Goal: Navigation & Orientation: Find specific page/section

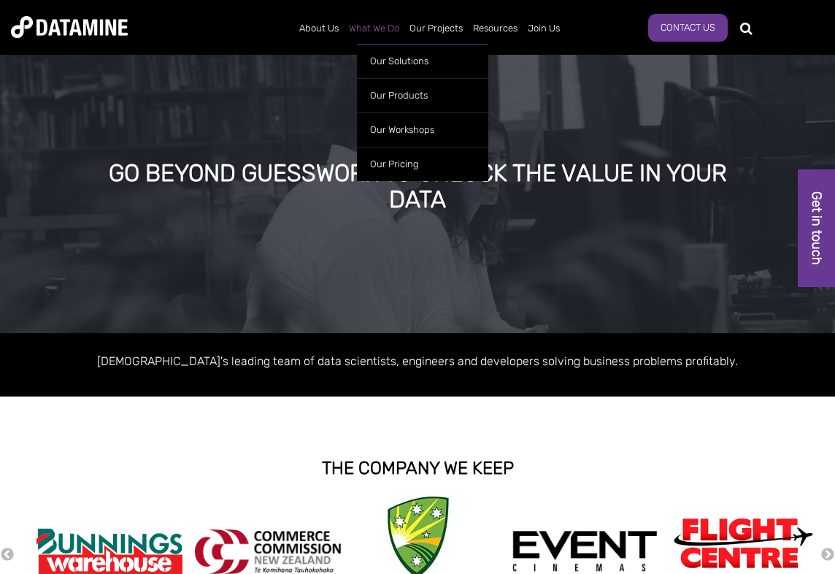
click at [378, 31] on link "What We Do" at bounding box center [374, 28] width 61 height 38
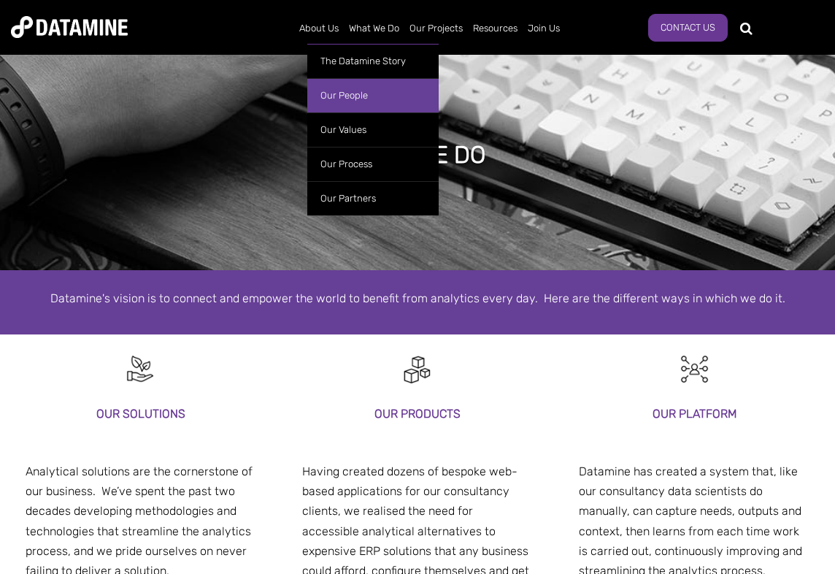
click at [350, 96] on link "Our People" at bounding box center [372, 95] width 131 height 34
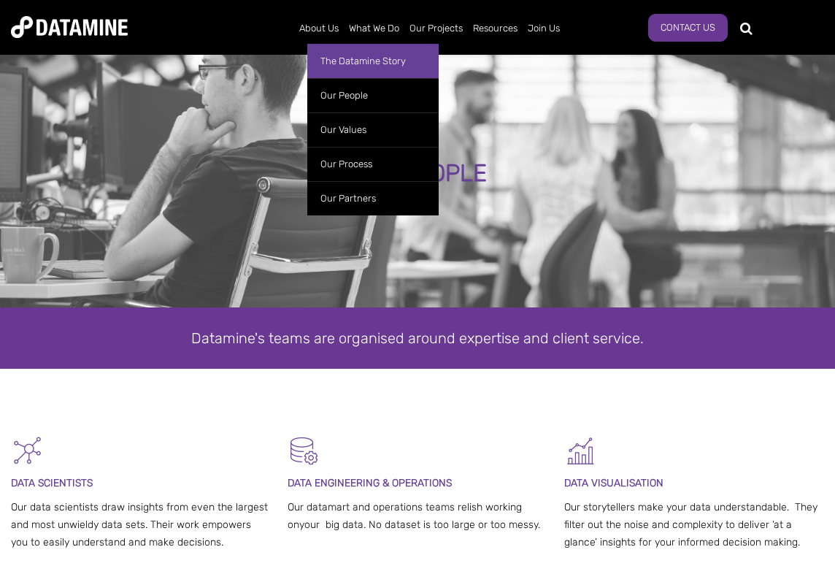
click at [333, 62] on link "The Datamine Story" at bounding box center [372, 61] width 131 height 34
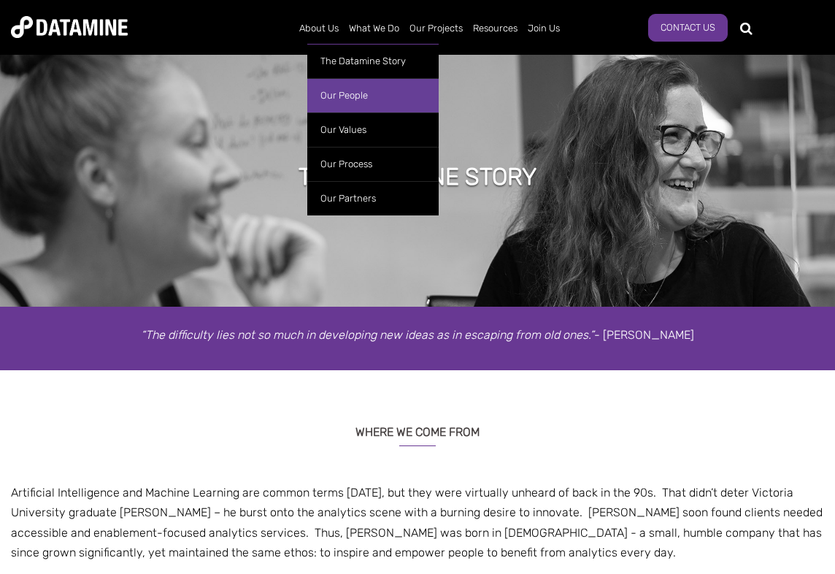
click at [337, 96] on link "Our People" at bounding box center [372, 95] width 131 height 34
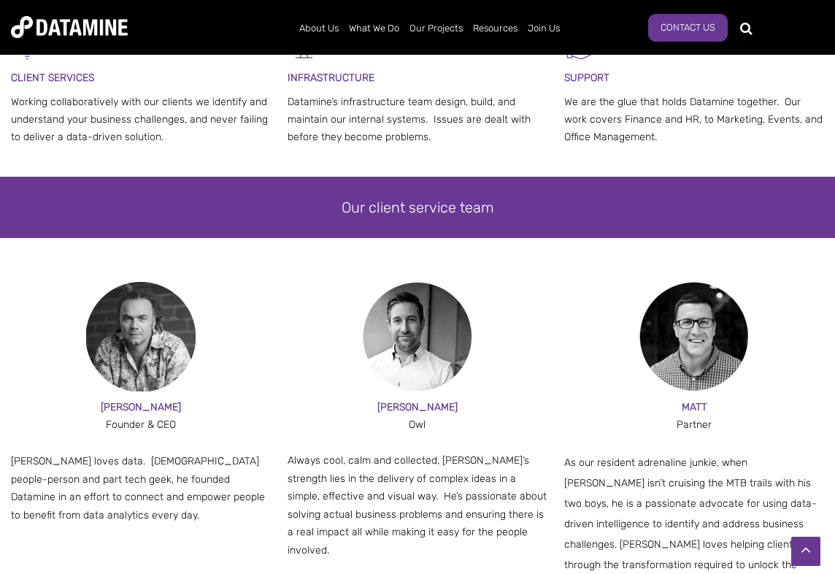
scroll to position [756, 0]
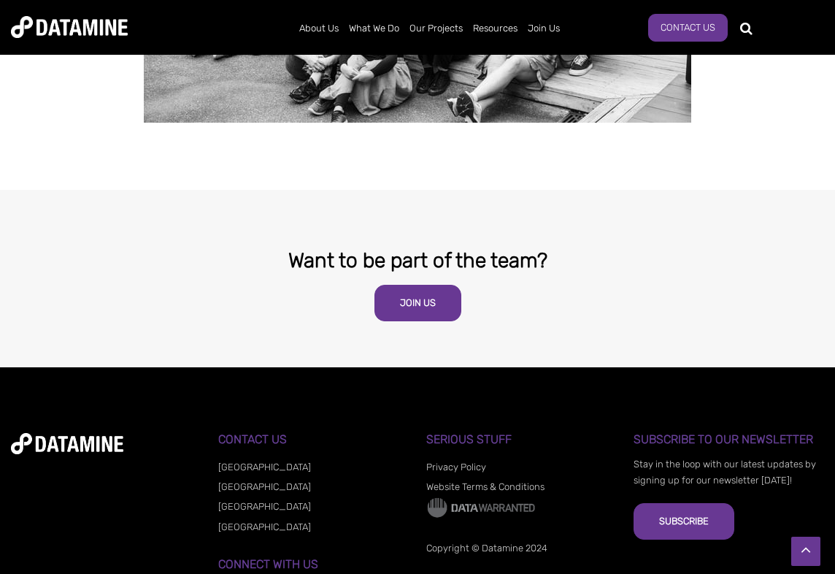
scroll to position [2924, 0]
